Goal: Check status: Check status

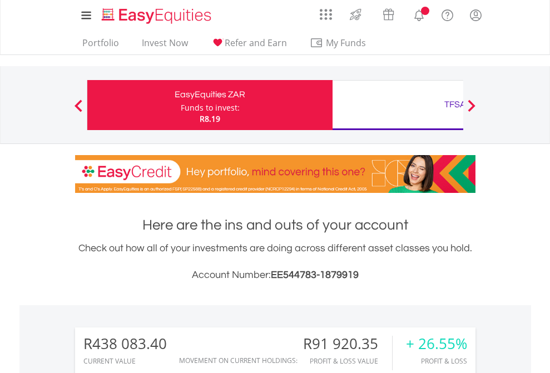
scroll to position [107, 175]
click at [181, 105] on div "Funds to invest:" at bounding box center [210, 107] width 59 height 11
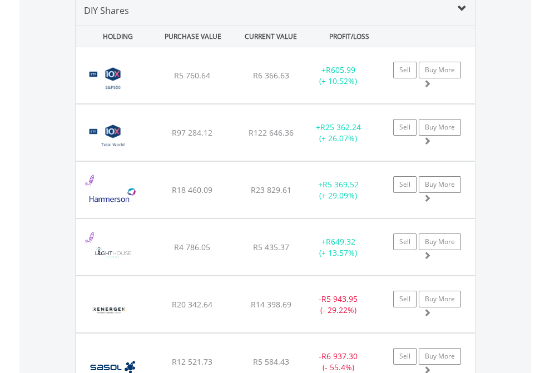
scroll to position [1075, 0]
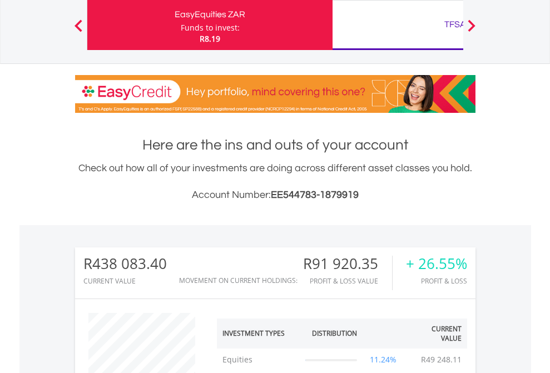
scroll to position [107, 175]
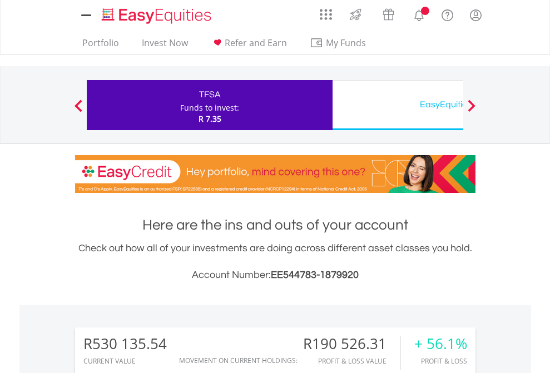
scroll to position [107, 175]
click at [398, 105] on div "EasyEquities USD" at bounding box center [455, 105] width 232 height 16
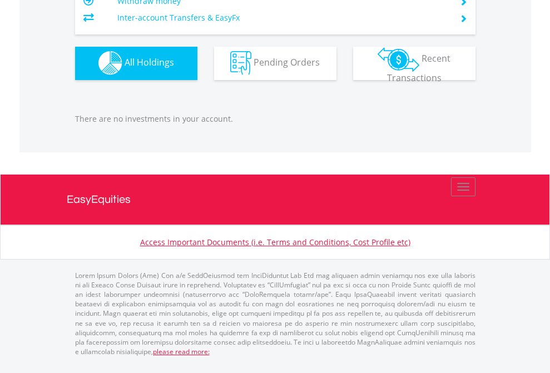
scroll to position [107, 175]
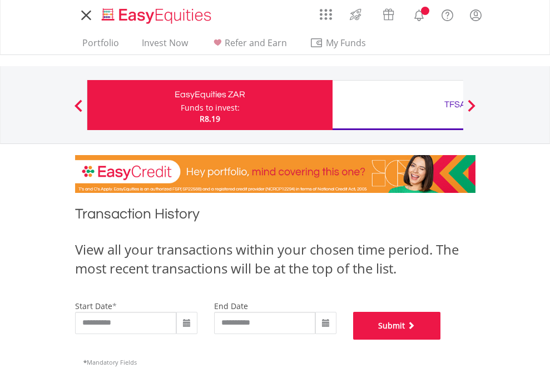
click at [441, 340] on button "Submit" at bounding box center [397, 326] width 88 height 28
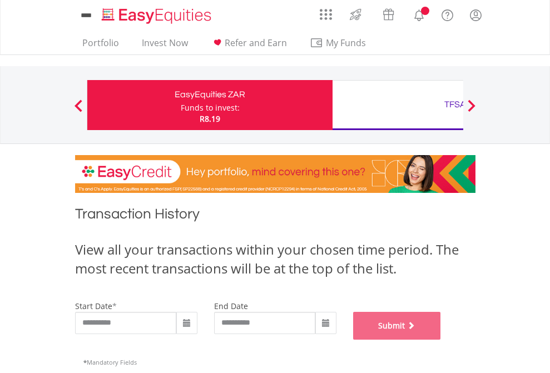
scroll to position [451, 0]
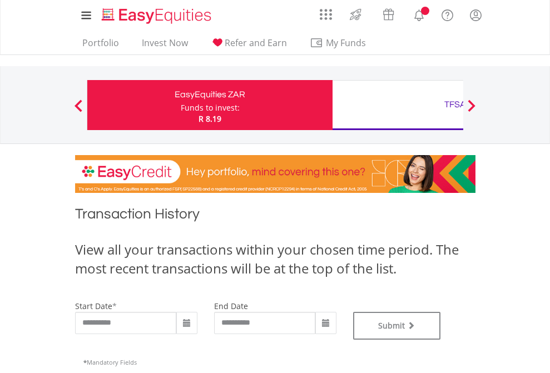
click at [398, 105] on div "TFSA" at bounding box center [455, 105] width 232 height 16
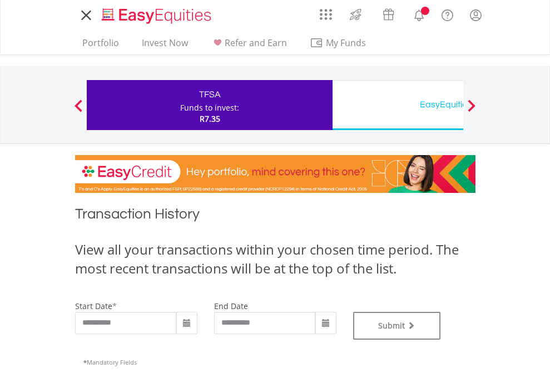
type input "**********"
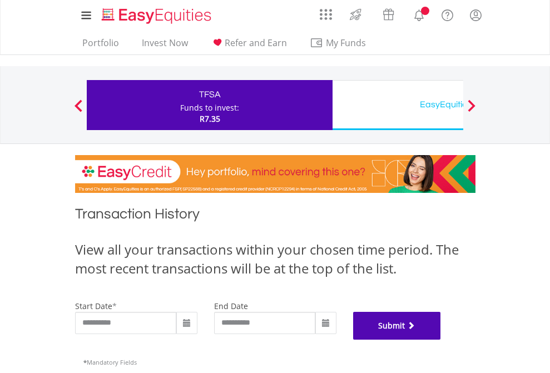
click at [441, 340] on button "Submit" at bounding box center [397, 326] width 88 height 28
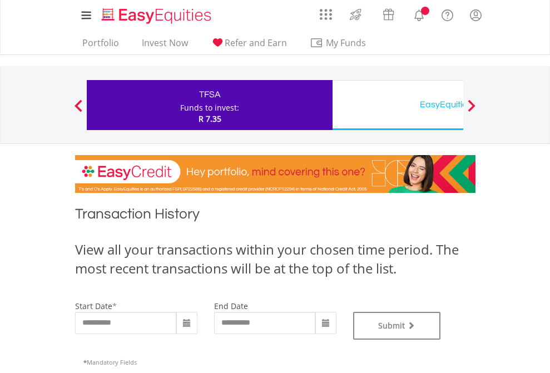
click at [398, 105] on div "EasyEquities USD" at bounding box center [455, 105] width 232 height 16
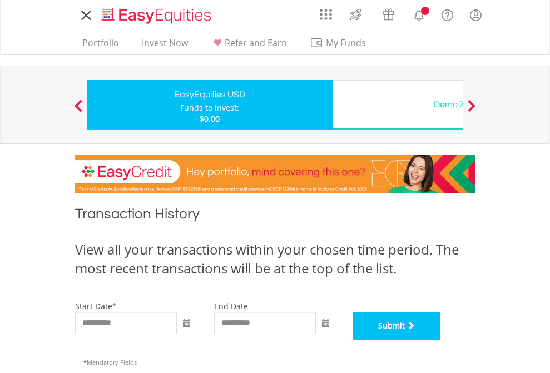
click at [441, 340] on button "Submit" at bounding box center [397, 326] width 88 height 28
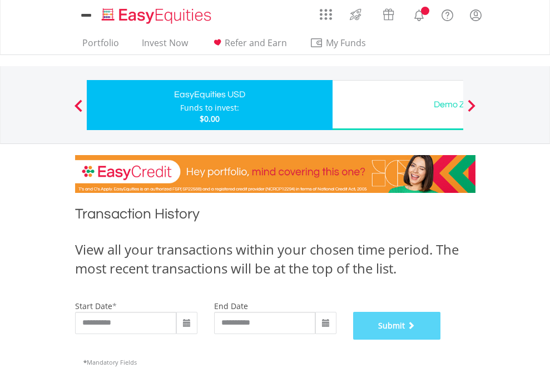
scroll to position [451, 0]
